Goal: Check status

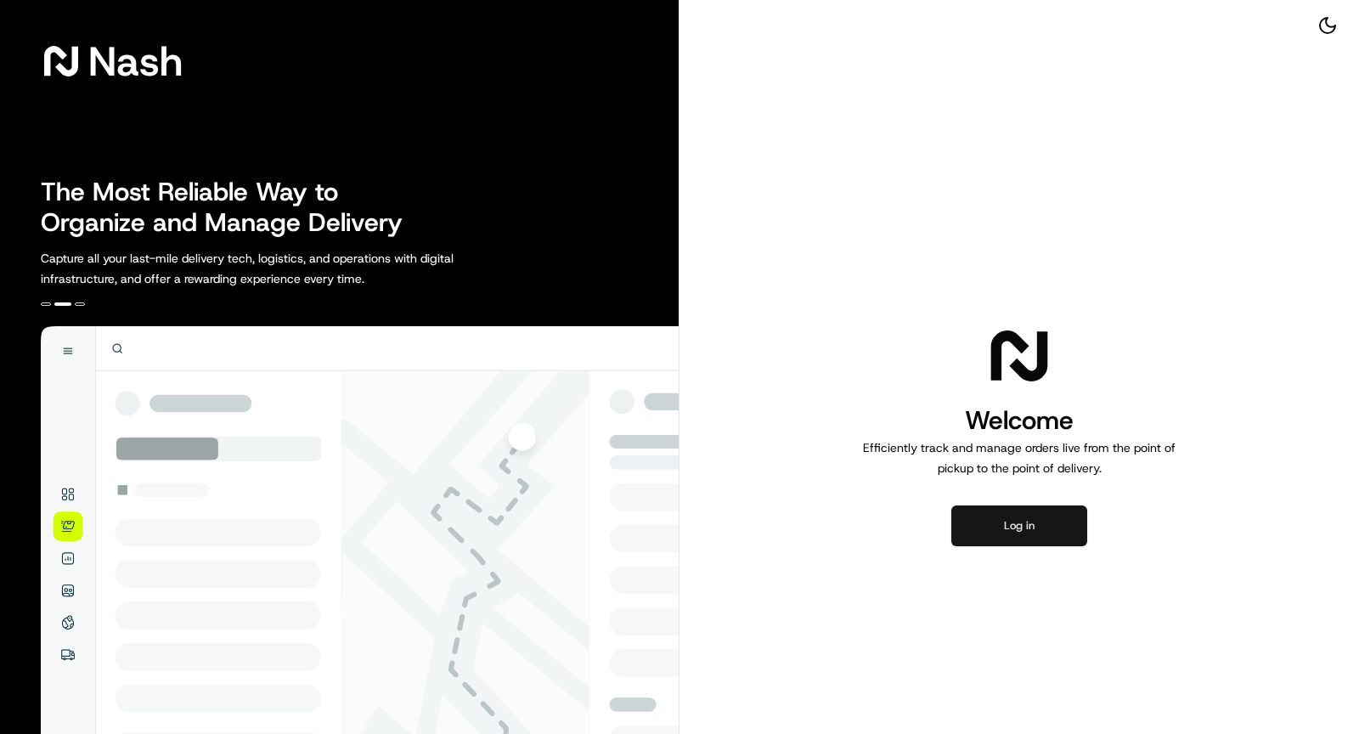
click at [1010, 531] on button "Log in" at bounding box center [1020, 526] width 136 height 41
